Goal: Information Seeking & Learning: Learn about a topic

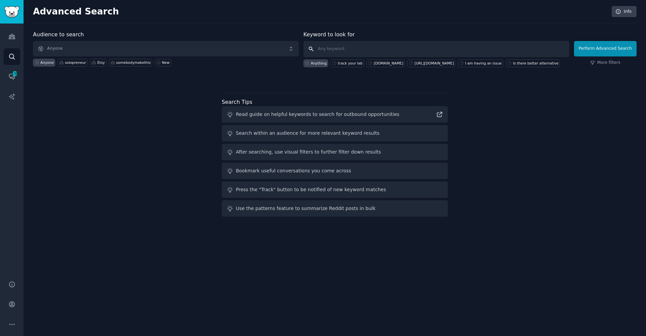
click at [378, 55] on input "text" at bounding box center [436, 49] width 266 height 16
type input "Ш"
type input "Is there are anx"
click at [606, 48] on button "Perform Advanced Search" at bounding box center [605, 48] width 63 height 15
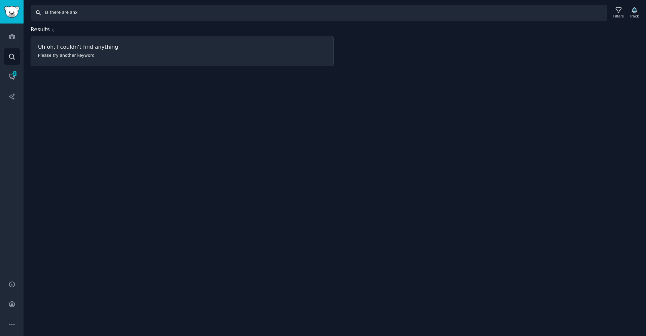
click at [82, 11] on input "Is there are anx" at bounding box center [319, 13] width 576 height 16
type input "Is there are any app"
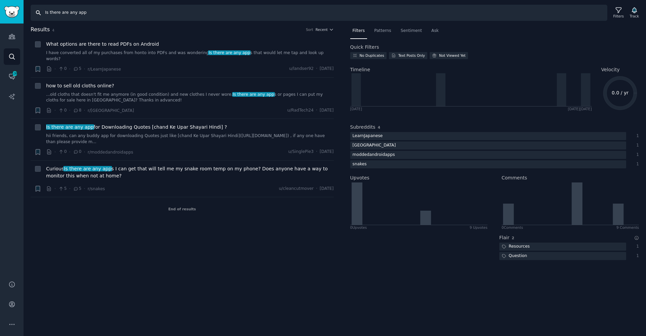
click at [82, 11] on input "Is there are any app" at bounding box center [319, 13] width 576 height 16
click at [14, 34] on icon "Sidebar" at bounding box center [11, 36] width 7 height 7
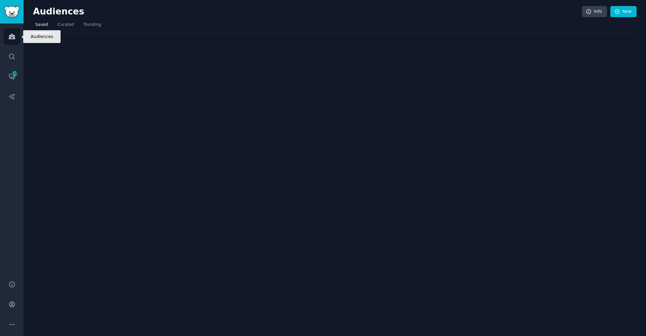
click at [14, 34] on icon "Sidebar" at bounding box center [11, 36] width 7 height 7
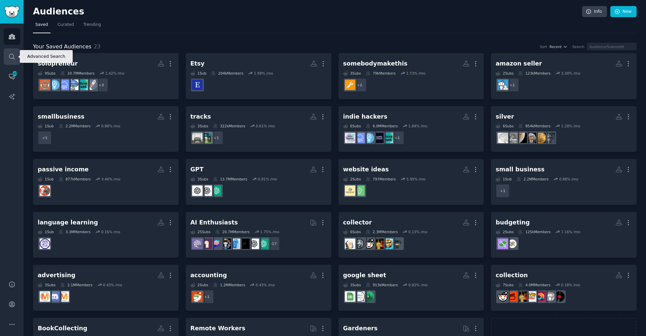
click at [11, 59] on icon "Sidebar" at bounding box center [11, 56] width 5 height 5
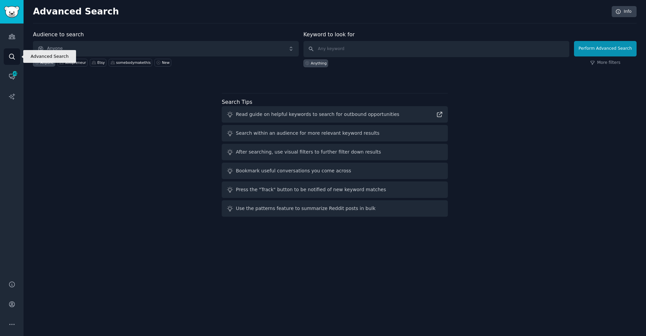
click at [11, 59] on icon "Sidebar" at bounding box center [11, 56] width 5 height 5
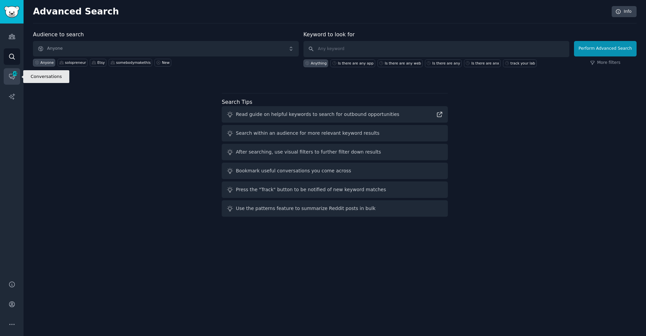
click at [13, 72] on span "141" at bounding box center [15, 73] width 6 height 5
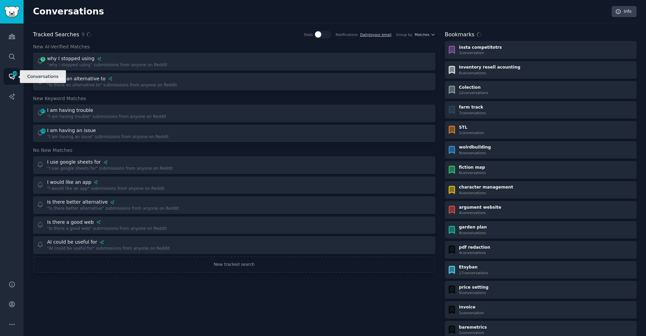
click at [13, 72] on span "141" at bounding box center [15, 73] width 6 height 5
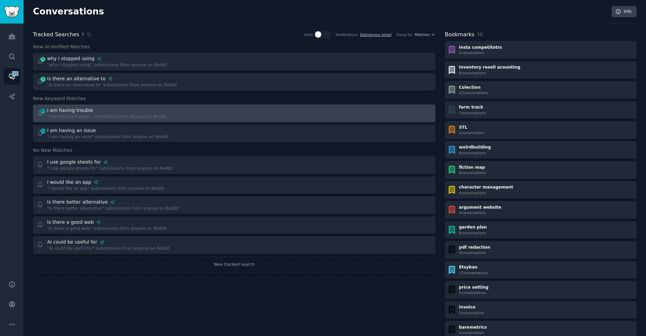
click at [102, 108] on div "I am having trouble" at bounding box center [106, 110] width 119 height 7
click at [102, 108] on body "Conversations Audiences Search Conversations 141 AI Reports Help Account More C…" at bounding box center [323, 168] width 646 height 336
click at [102, 108] on div "I am having trouble" at bounding box center [106, 110] width 119 height 7
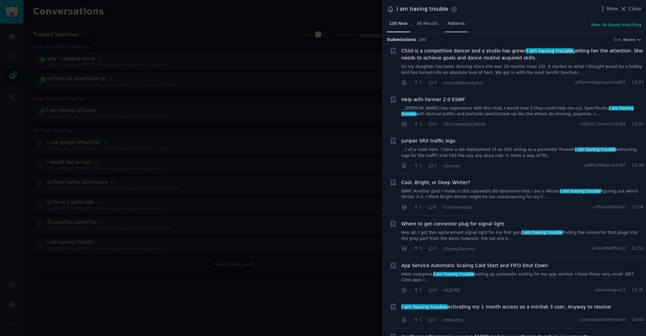
click at [459, 25] on span "Patterns" at bounding box center [455, 24] width 17 height 6
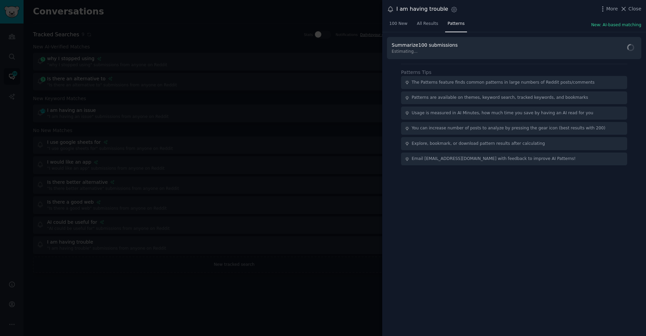
click at [459, 25] on span "Patterns" at bounding box center [455, 24] width 17 height 6
click at [612, 51] on span "Find Patterns" at bounding box center [617, 48] width 31 height 7
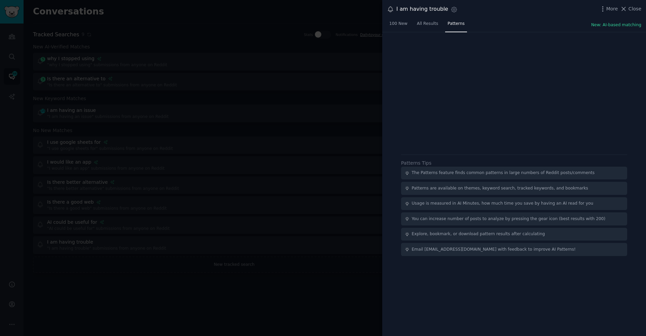
click at [612, 51] on div at bounding box center [513, 70] width 245 height 56
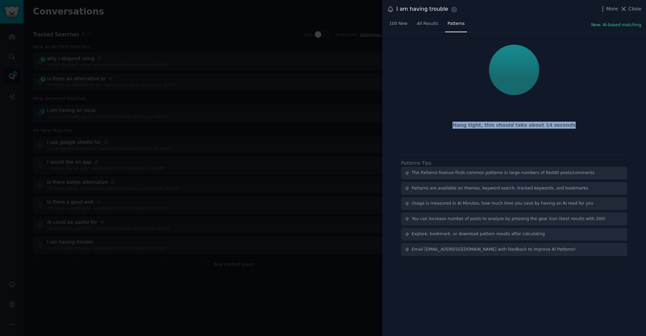
click at [518, 72] on div at bounding box center [514, 70] width 48 height 50
click at [575, 84] on div at bounding box center [513, 70] width 245 height 56
click at [498, 312] on div "Hang tight, this should take about 14 seconds Patterns Tips The Patterns featur…" at bounding box center [514, 184] width 264 height 304
click at [501, 314] on div "Hang tight, this should take about 14 seconds Patterns Tips The Patterns featur…" at bounding box center [514, 184] width 264 height 304
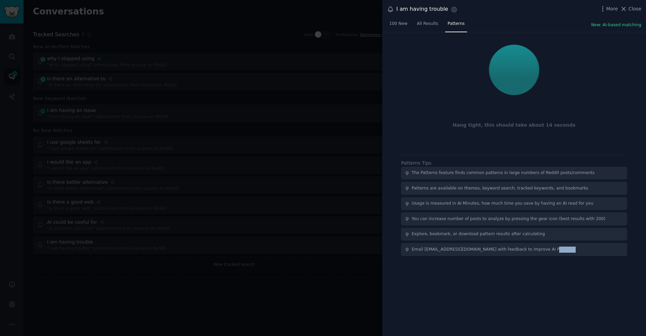
click at [495, 289] on div "Hang tight, this should take about 14 seconds Patterns Tips The Patterns featur…" at bounding box center [514, 184] width 264 height 304
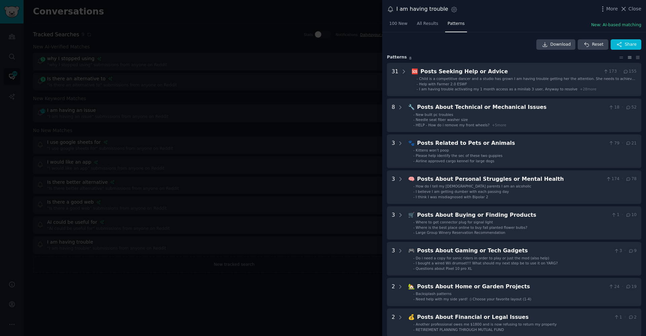
click at [518, 11] on div "I am having trouble Settings More Close" at bounding box center [514, 9] width 254 height 9
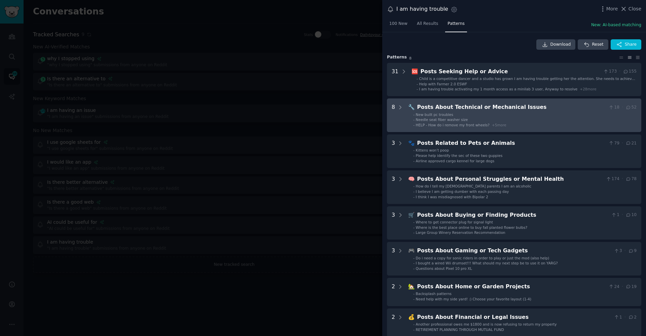
click at [408, 124] on ul "- New built pc troubles - Needle seat fiber washer size - HELP - How do i remov…" at bounding box center [522, 119] width 228 height 15
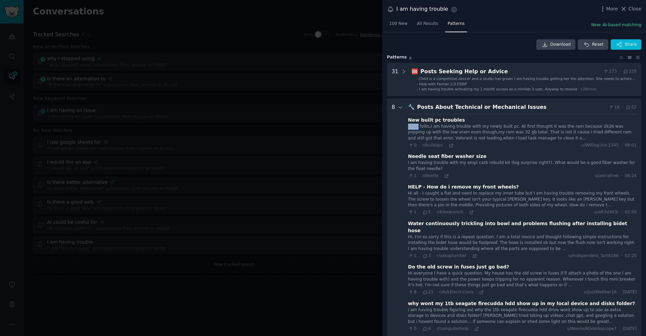
click at [408, 124] on div "Okay folks,I am having trouble with my newly built pc. At first thought it was …" at bounding box center [522, 133] width 228 height 18
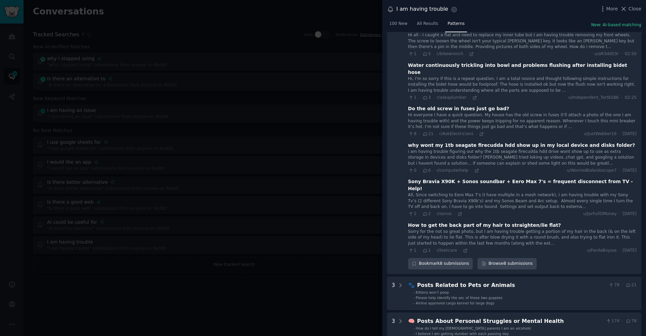
scroll to position [276, 0]
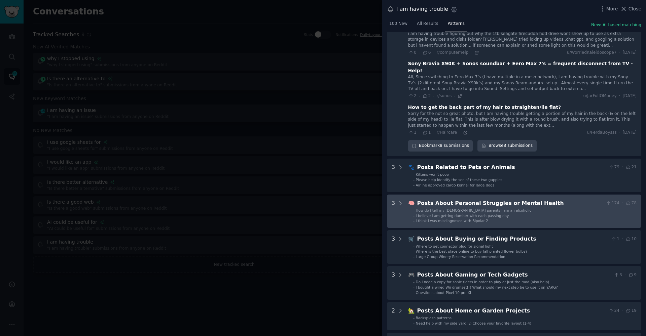
click at [406, 195] on Health "3 🧠 Posts About Personal Struggles or Mental Health 174 · 78 - How do I tell my…" at bounding box center [514, 212] width 254 height 34
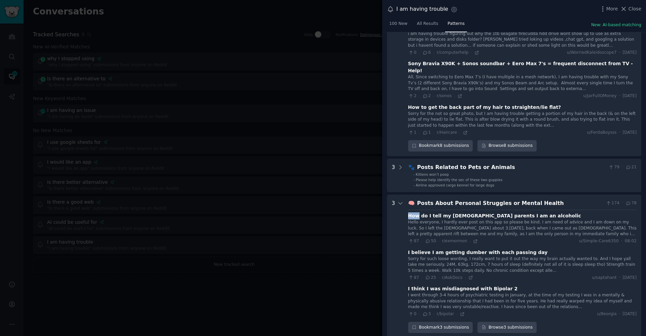
click at [406, 195] on Health "3 🧠 Posts About Personal Struggles or Mental Health 174 · 78 How do I tell my […" at bounding box center [514, 267] width 254 height 144
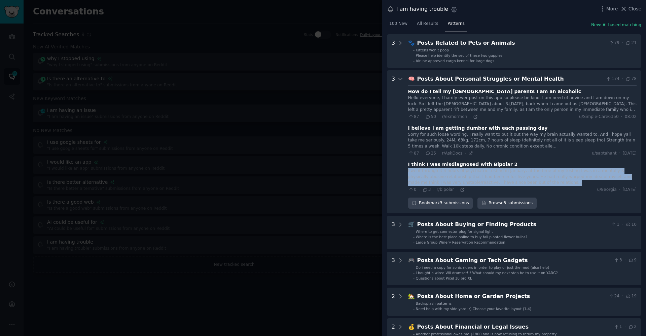
click at [406, 187] on div "31 🆘 Posts Seeking Help or Advice 173 · 155 - Child is a competitive dancer and…" at bounding box center [514, 4] width 254 height 685
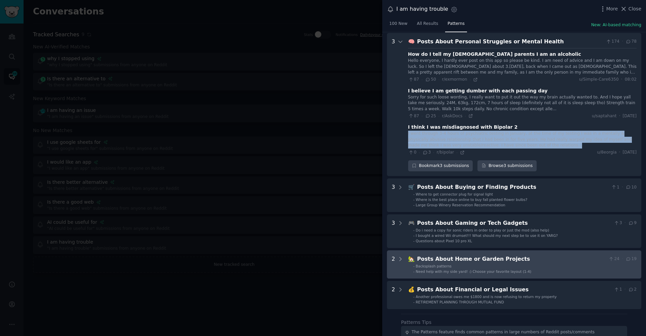
scroll to position [495, 0]
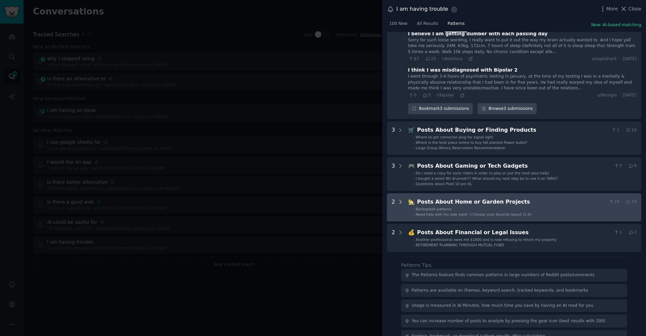
click at [398, 199] on icon at bounding box center [400, 202] width 6 height 6
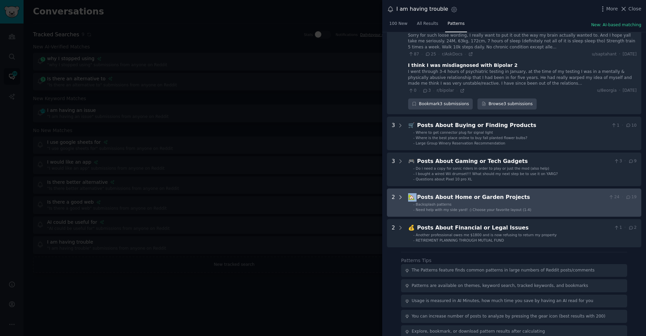
click at [398, 193] on div at bounding box center [400, 202] width 6 height 19
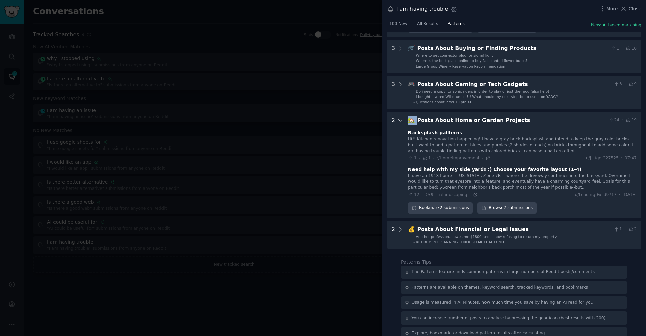
click at [398, 179] on div at bounding box center [400, 165] width 6 height 98
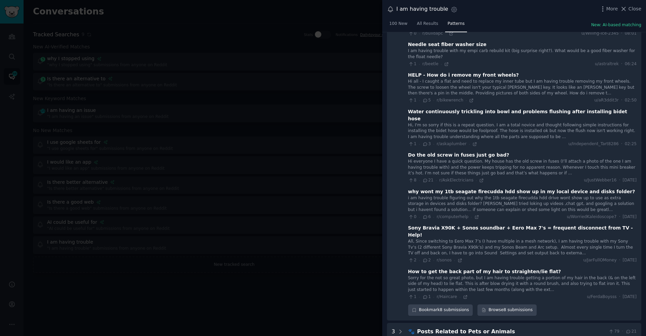
scroll to position [0, 0]
